Goal: Book appointment/travel/reservation

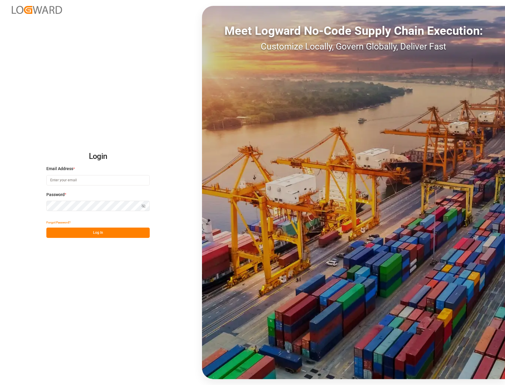
type input "[EMAIL_ADDRESS][PERSON_NAME][DOMAIN_NAME]"
click at [100, 234] on button "Log In" at bounding box center [97, 233] width 103 height 10
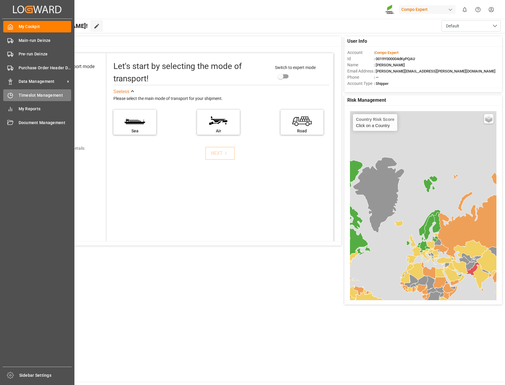
click at [41, 95] on span "Timeslot Management" at bounding box center [45, 95] width 53 height 6
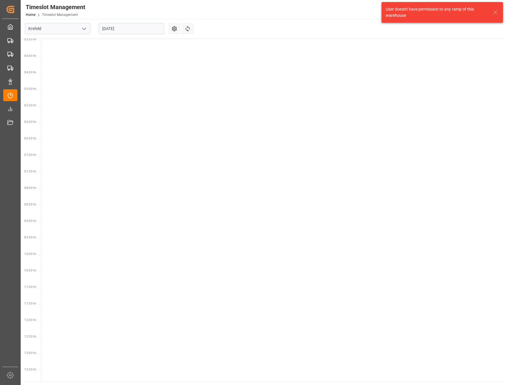
scroll to position [207, 0]
click at [81, 29] on icon "open menu" at bounding box center [84, 28] width 7 height 7
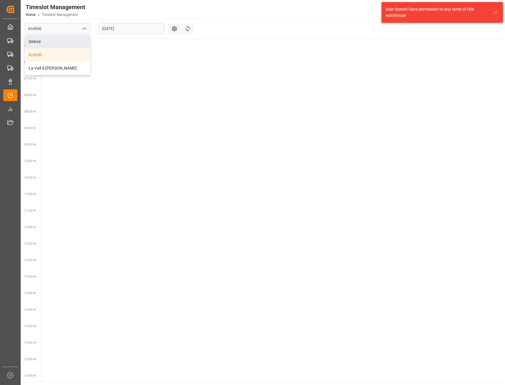
click at [35, 41] on div "Deinze" at bounding box center [57, 41] width 65 height 13
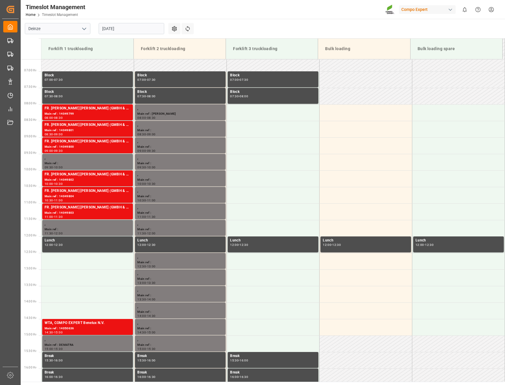
scroll to position [228, 0]
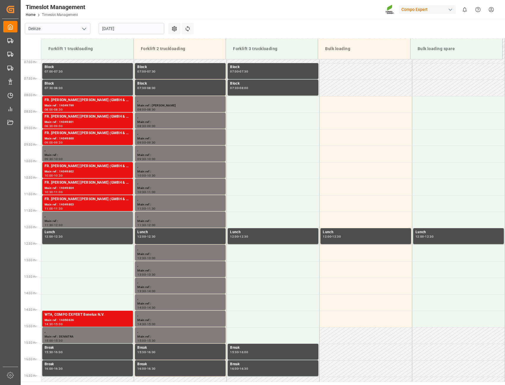
click at [139, 30] on input "[DATE]" at bounding box center [132, 28] width 66 height 11
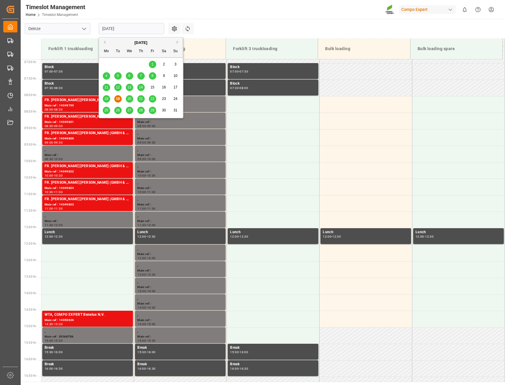
click at [143, 100] on div "21" at bounding box center [140, 99] width 7 height 7
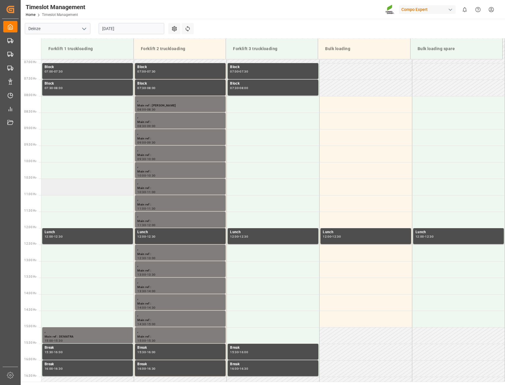
click at [68, 190] on td at bounding box center [87, 187] width 93 height 17
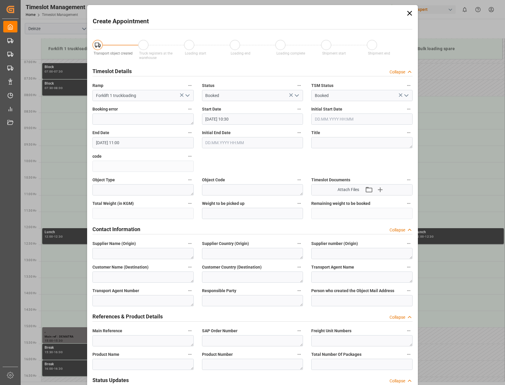
type input "[DATE] 10:30"
type input "[DATE] 11:00"
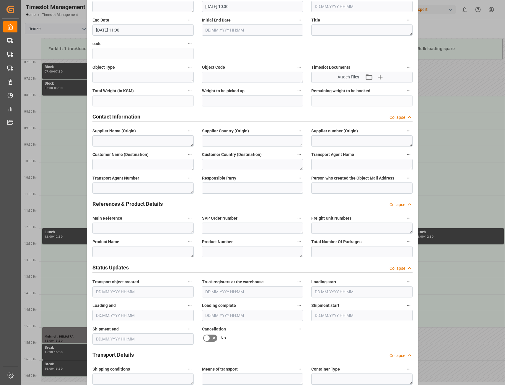
scroll to position [118, 0]
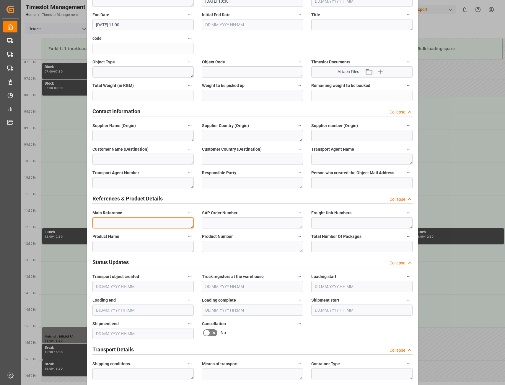
click at [95, 222] on textarea at bounding box center [142, 223] width 101 height 11
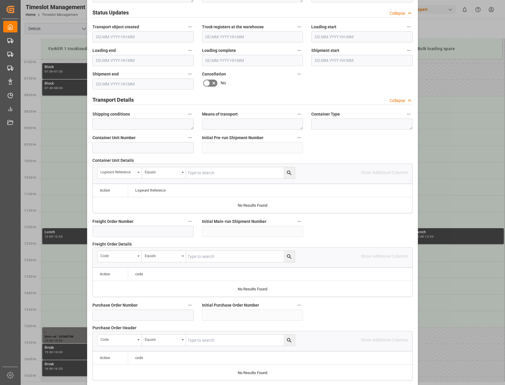
scroll to position [434, 0]
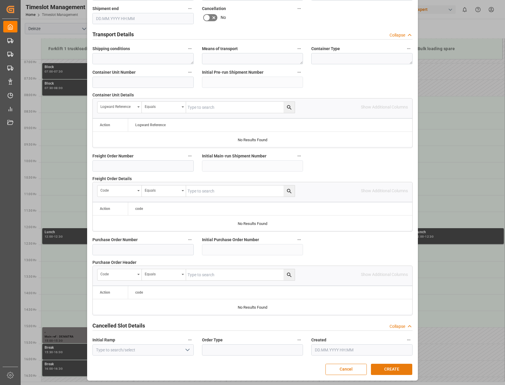
type textarea "LOSSEN VDU 14049207 DSV"
click at [391, 369] on button "CREATE" at bounding box center [391, 369] width 41 height 11
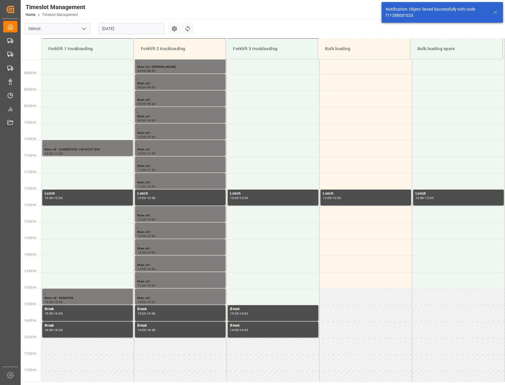
scroll to position [273, 0]
